Goal: Task Accomplishment & Management: Use online tool/utility

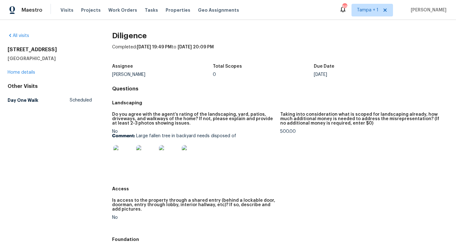
click at [119, 155] on img at bounding box center [123, 155] width 20 height 20
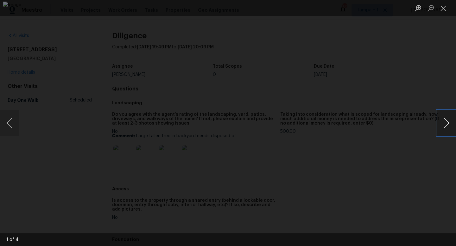
click at [447, 124] on button "Next image" at bounding box center [446, 123] width 19 height 25
click at [427, 79] on div "Lightbox" at bounding box center [228, 123] width 456 height 246
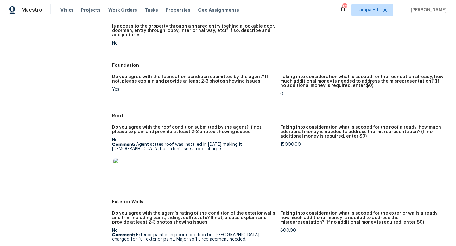
scroll to position [191, 0]
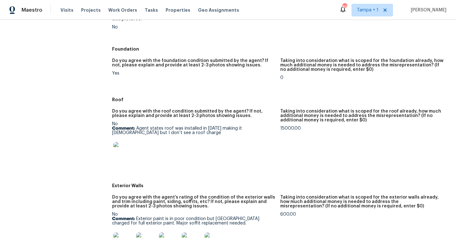
click at [125, 150] on img at bounding box center [123, 152] width 20 height 20
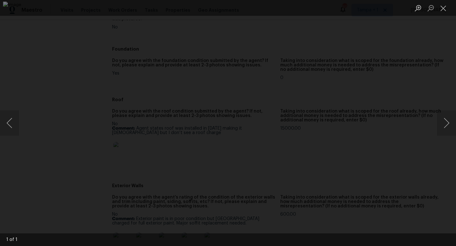
click at [423, 83] on div "Lightbox" at bounding box center [228, 123] width 456 height 246
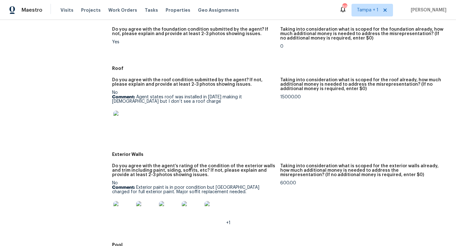
scroll to position [231, 0]
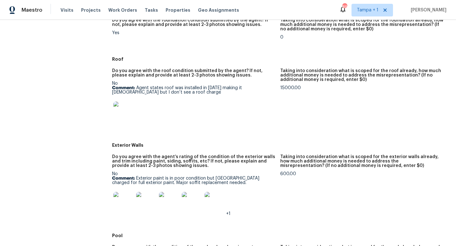
click at [123, 202] on img at bounding box center [123, 202] width 20 height 20
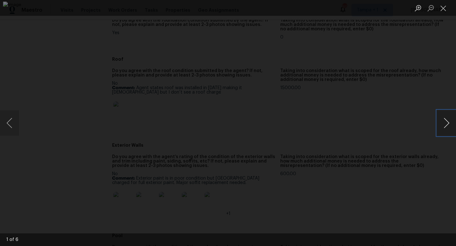
click at [447, 123] on button "Next image" at bounding box center [446, 123] width 19 height 25
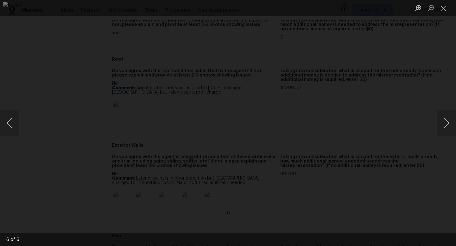
click at [403, 117] on div "Lightbox" at bounding box center [228, 123] width 456 height 246
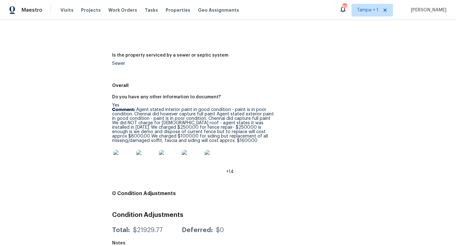
scroll to position [1026, 0]
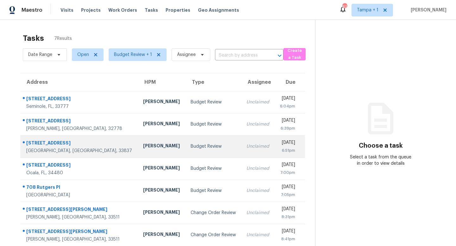
scroll to position [20, 0]
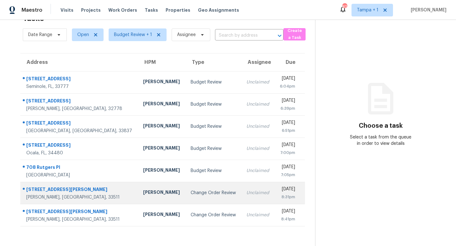
click at [193, 191] on div "Change Order Review" at bounding box center [214, 193] width 46 height 6
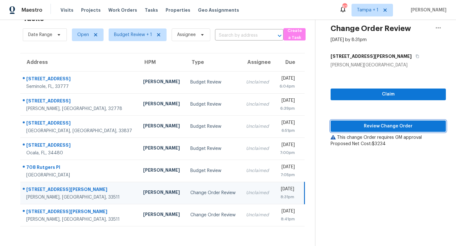
click at [400, 126] on span "Review Change Order" at bounding box center [388, 127] width 105 height 8
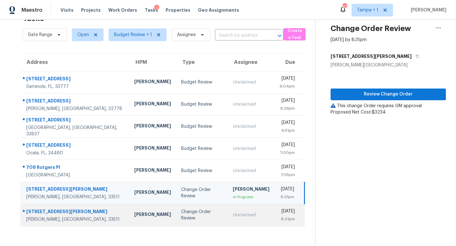
click at [181, 214] on div "Change Order Review" at bounding box center [202, 215] width 42 height 13
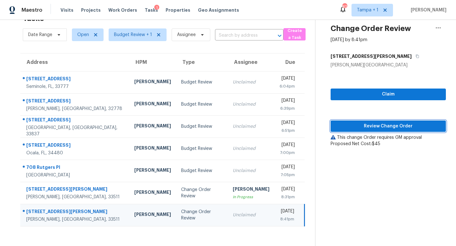
click at [389, 126] on span "Review Change Order" at bounding box center [388, 127] width 105 height 8
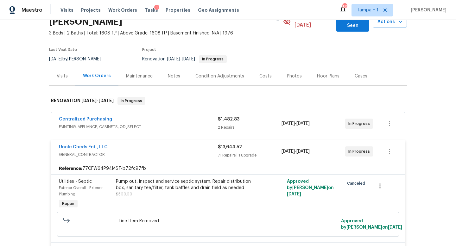
scroll to position [67, 0]
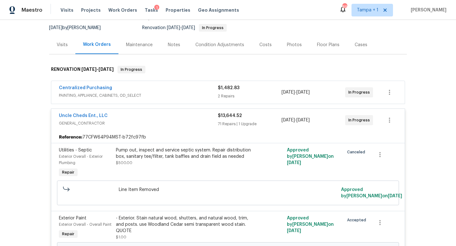
click at [199, 120] on span "GENERAL_CONTRACTOR" at bounding box center [138, 123] width 159 height 6
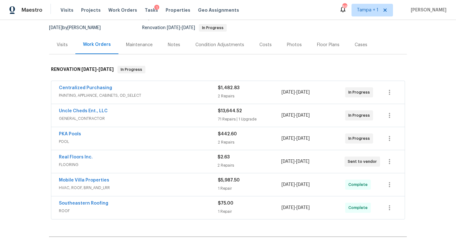
click at [198, 108] on div "Uncle Cheds Ent., LLC" at bounding box center [138, 112] width 159 height 8
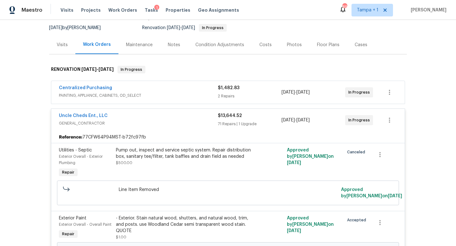
click at [198, 113] on div "Uncle Cheds Ent., LLC" at bounding box center [138, 117] width 159 height 8
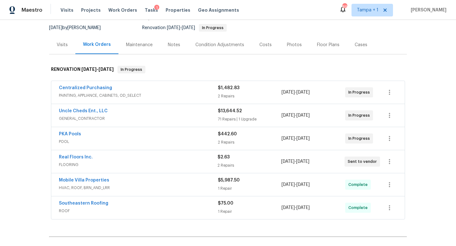
click at [198, 108] on div "Uncle Cheds Ent., LLC" at bounding box center [138, 112] width 159 height 8
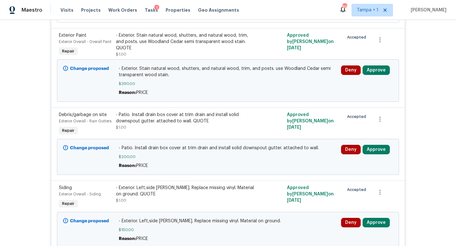
scroll to position [253, 0]
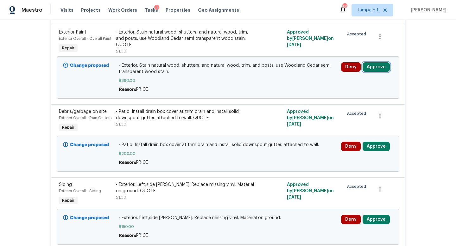
click at [374, 62] on button "Approve" at bounding box center [376, 67] width 27 height 10
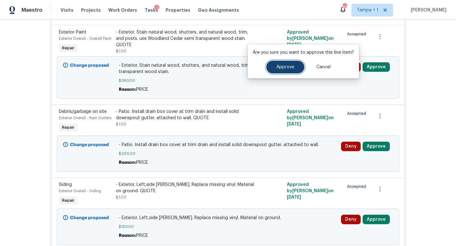
click at [287, 66] on span "Approve" at bounding box center [286, 67] width 18 height 5
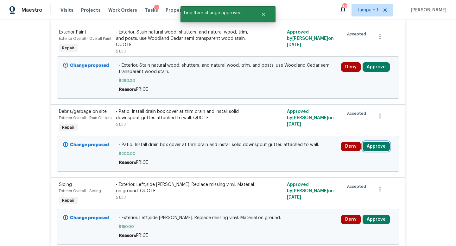
click at [380, 142] on button "Approve" at bounding box center [376, 147] width 27 height 10
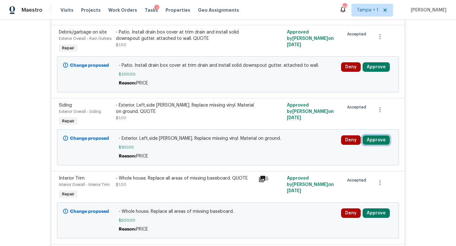
click at [376, 136] on button "Approve" at bounding box center [376, 141] width 27 height 10
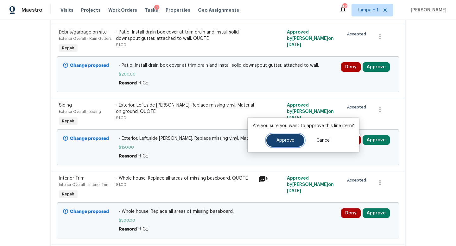
click at [290, 141] on span "Approve" at bounding box center [286, 140] width 18 height 5
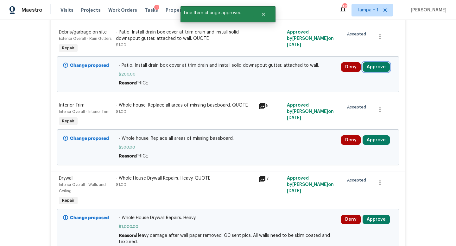
click at [376, 62] on button "Approve" at bounding box center [376, 67] width 27 height 10
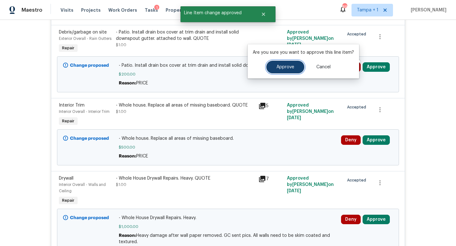
click at [285, 67] on span "Approve" at bounding box center [286, 67] width 18 height 5
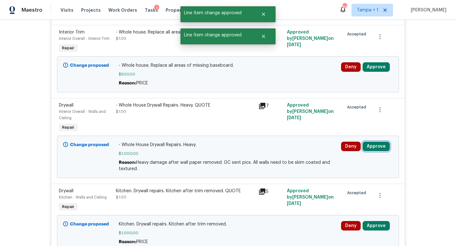
click at [376, 142] on button "Approve" at bounding box center [376, 147] width 27 height 10
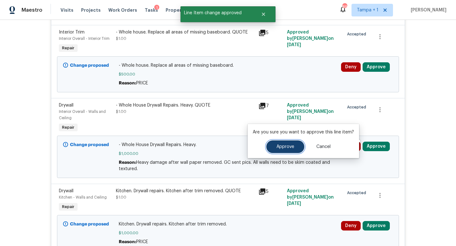
click at [281, 146] on span "Approve" at bounding box center [286, 147] width 18 height 5
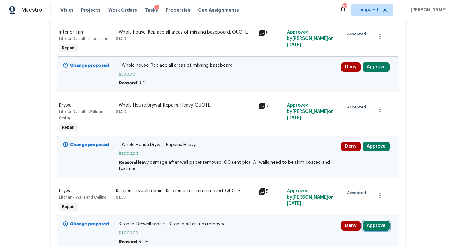
click at [376, 221] on button "Approve" at bounding box center [376, 226] width 27 height 10
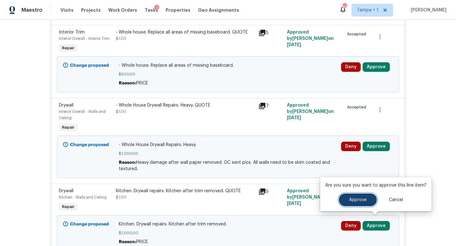
click at [350, 198] on span "Approve" at bounding box center [358, 200] width 18 height 5
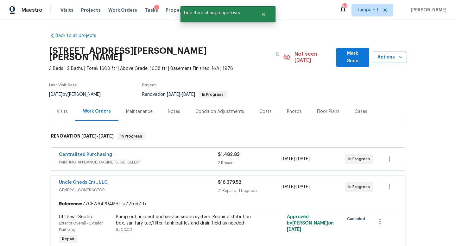
scroll to position [86, 0]
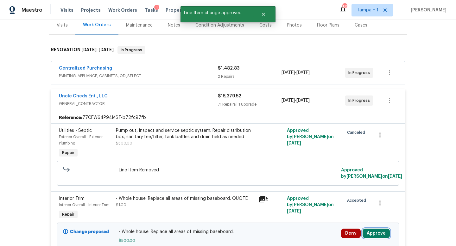
click at [374, 229] on button "Approve" at bounding box center [376, 234] width 27 height 10
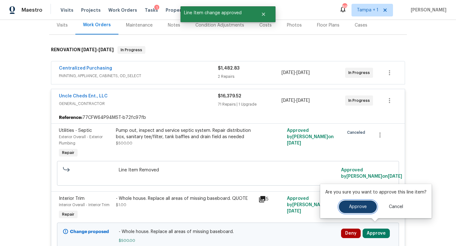
click at [353, 208] on span "Approve" at bounding box center [358, 207] width 18 height 5
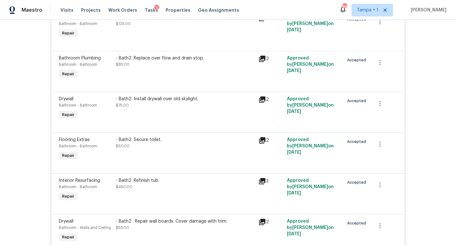
scroll to position [0, 0]
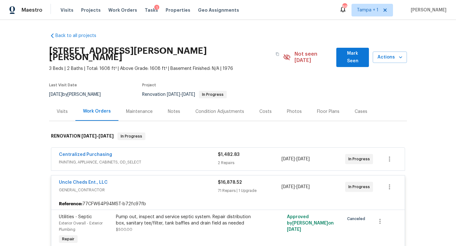
click at [198, 180] on div "Uncle Cheds Ent., LLC" at bounding box center [138, 184] width 159 height 8
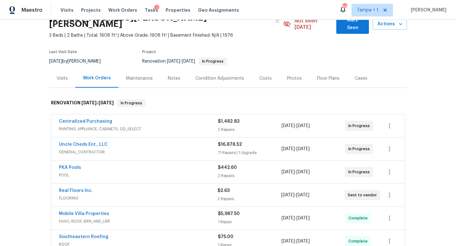
scroll to position [29, 0]
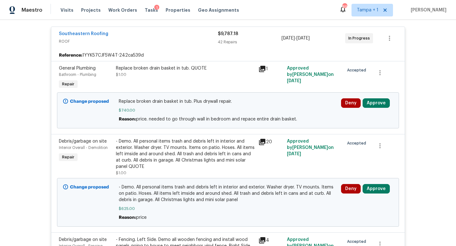
scroll to position [130, 0]
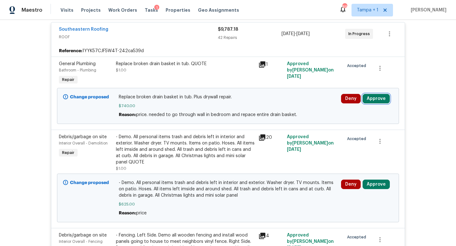
click at [375, 94] on button "Approve" at bounding box center [376, 99] width 27 height 10
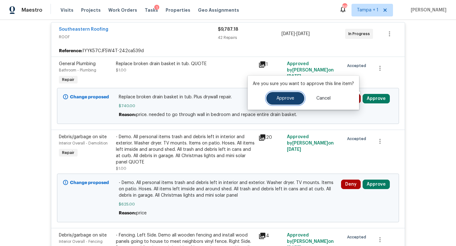
click at [289, 104] on button "Approve" at bounding box center [285, 98] width 38 height 13
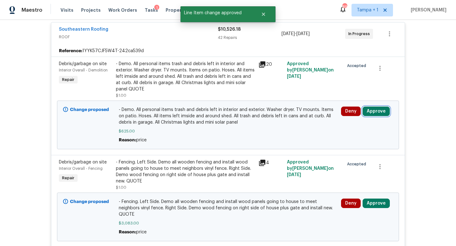
click at [374, 107] on button "Approve" at bounding box center [376, 112] width 27 height 10
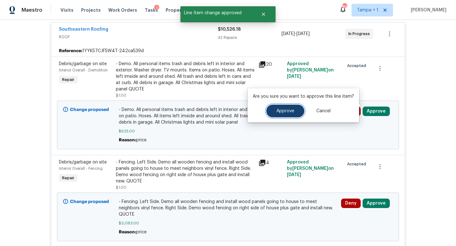
click at [287, 111] on span "Approve" at bounding box center [286, 111] width 18 height 5
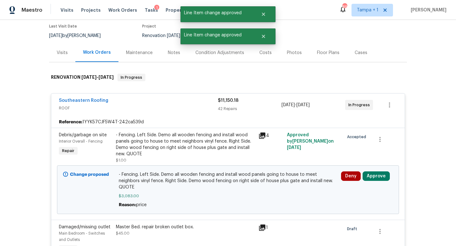
scroll to position [103, 0]
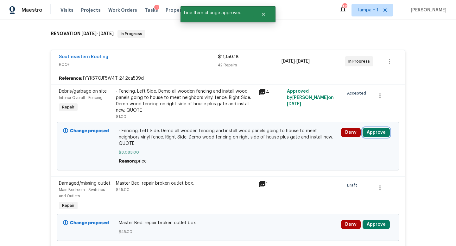
click at [370, 128] on button "Approve" at bounding box center [376, 133] width 27 height 10
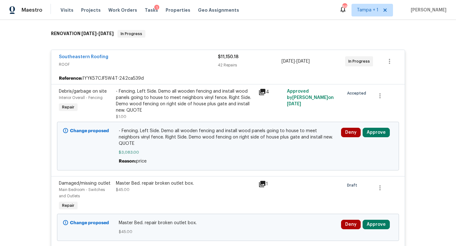
click at [360, 99] on div "Accepted" at bounding box center [356, 103] width 29 height 35
click at [262, 88] on icon at bounding box center [263, 92] width 8 height 8
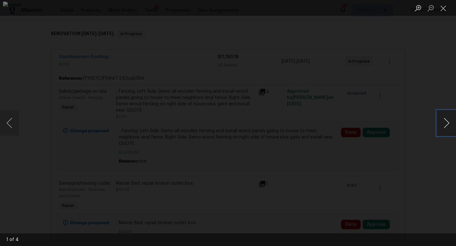
click at [447, 121] on button "Next image" at bounding box center [446, 123] width 19 height 25
click at [418, 91] on div "Lightbox" at bounding box center [228, 123] width 456 height 246
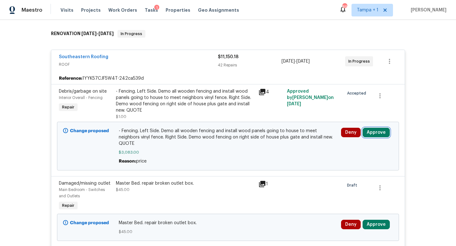
click at [371, 128] on button "Approve" at bounding box center [376, 133] width 27 height 10
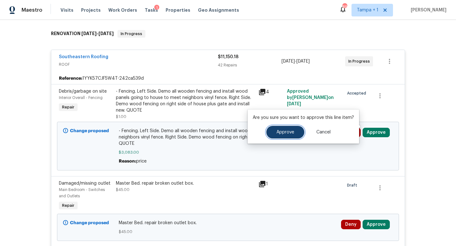
click at [286, 136] on button "Approve" at bounding box center [285, 132] width 38 height 13
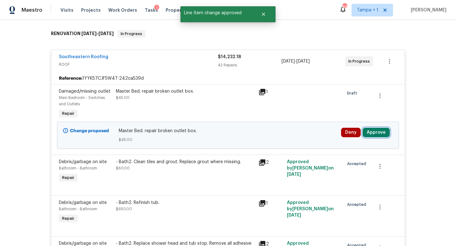
click at [379, 128] on button "Approve" at bounding box center [376, 133] width 27 height 10
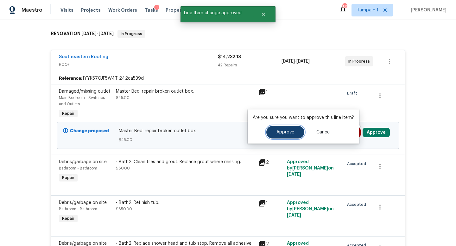
click at [293, 136] on button "Approve" at bounding box center [285, 132] width 38 height 13
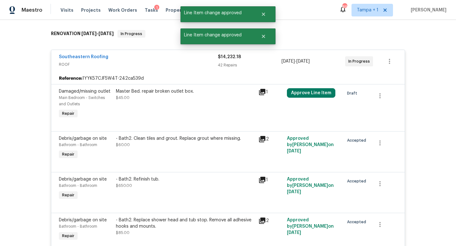
click at [164, 61] on span "ROOF" at bounding box center [138, 64] width 159 height 6
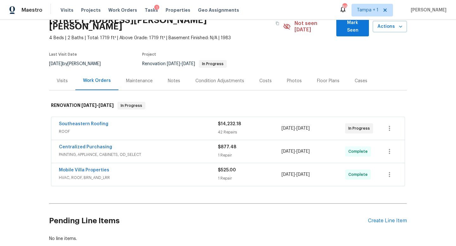
scroll to position [0, 0]
